Goal: Check status

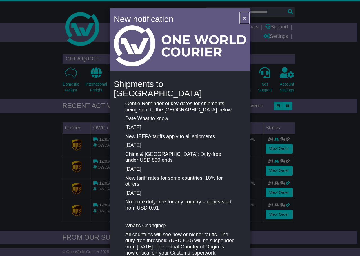
click at [243, 18] on span "×" at bounding box center [244, 18] width 3 height 6
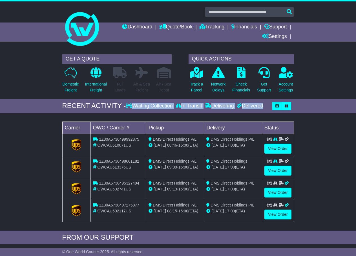
drag, startPoint x: 63, startPoint y: 104, endPoint x: 268, endPoint y: 103, distance: 204.7
click at [268, 103] on div "RECENT ACTIVITY - Waiting Collection In Transit Delivering Delivered" at bounding box center [177, 106] width 231 height 8
click at [313, 72] on div "GET A QUOTE Domestic Freight International Freight Full Loads Air & Sea Freight…" at bounding box center [178, 76] width 356 height 48
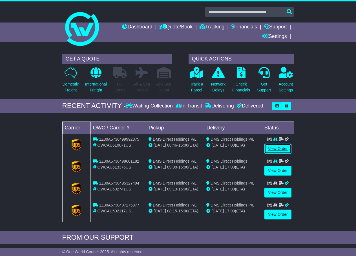
click at [274, 149] on link "View Order" at bounding box center [277, 149] width 27 height 10
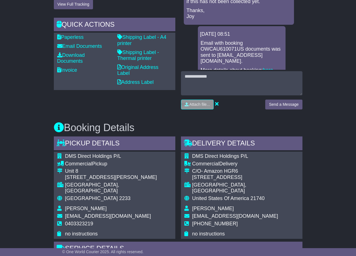
scroll to position [283, 0]
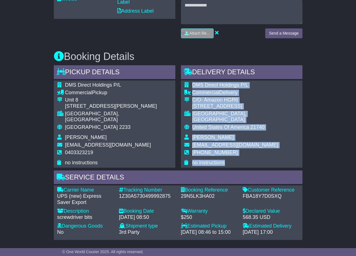
drag, startPoint x: 193, startPoint y: 84, endPoint x: 252, endPoint y: 157, distance: 93.9
click at [252, 157] on tbody "DMS Direct Holdings P/L Commercial Delivery C/O- Amazon HGR6 [STREET_ADDRESS] […" at bounding box center [241, 124] width 115 height 84
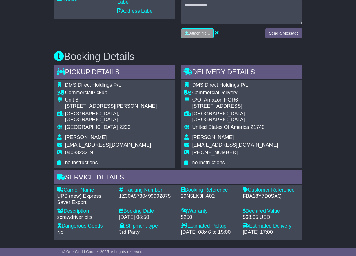
click at [321, 106] on div "Email Download Tracking Pricing Insurance" at bounding box center [178, 133] width 356 height 617
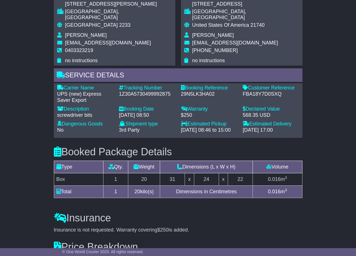
scroll to position [340, 0]
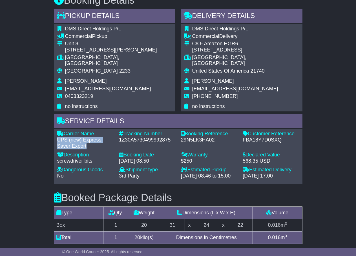
drag, startPoint x: 90, startPoint y: 139, endPoint x: 54, endPoint y: 134, distance: 35.7
click at [55, 135] on div "Carrier Name - UPS (new) Express Saver Export" at bounding box center [85, 140] width 62 height 18
click at [67, 138] on div "UPS (new) Express Saver Export" at bounding box center [85, 143] width 56 height 12
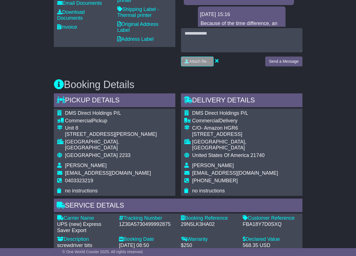
click at [256, 132] on div "[STREET_ADDRESS]" at bounding box center [245, 135] width 107 height 6
click at [61, 110] on div "DMS Direct Holdings P/L Commercial Pickup [STREET_ADDRESS][PERSON_NAME] [GEOGRA…" at bounding box center [114, 152] width 121 height 87
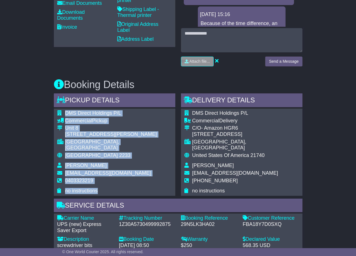
drag, startPoint x: 66, startPoint y: 112, endPoint x: 112, endPoint y: 184, distance: 84.9
click at [112, 184] on tbody "DMS Direct Holdings P/L Commercial Pickup [STREET_ADDRESS][PERSON_NAME] [GEOGRA…" at bounding box center [114, 152] width 115 height 84
click at [109, 188] on td "no instructions" at bounding box center [118, 191] width 107 height 6
click at [121, 135] on div "[STREET_ADDRESS][PERSON_NAME]" at bounding box center [118, 135] width 107 height 6
